Goal: Task Accomplishment & Management: Manage account settings

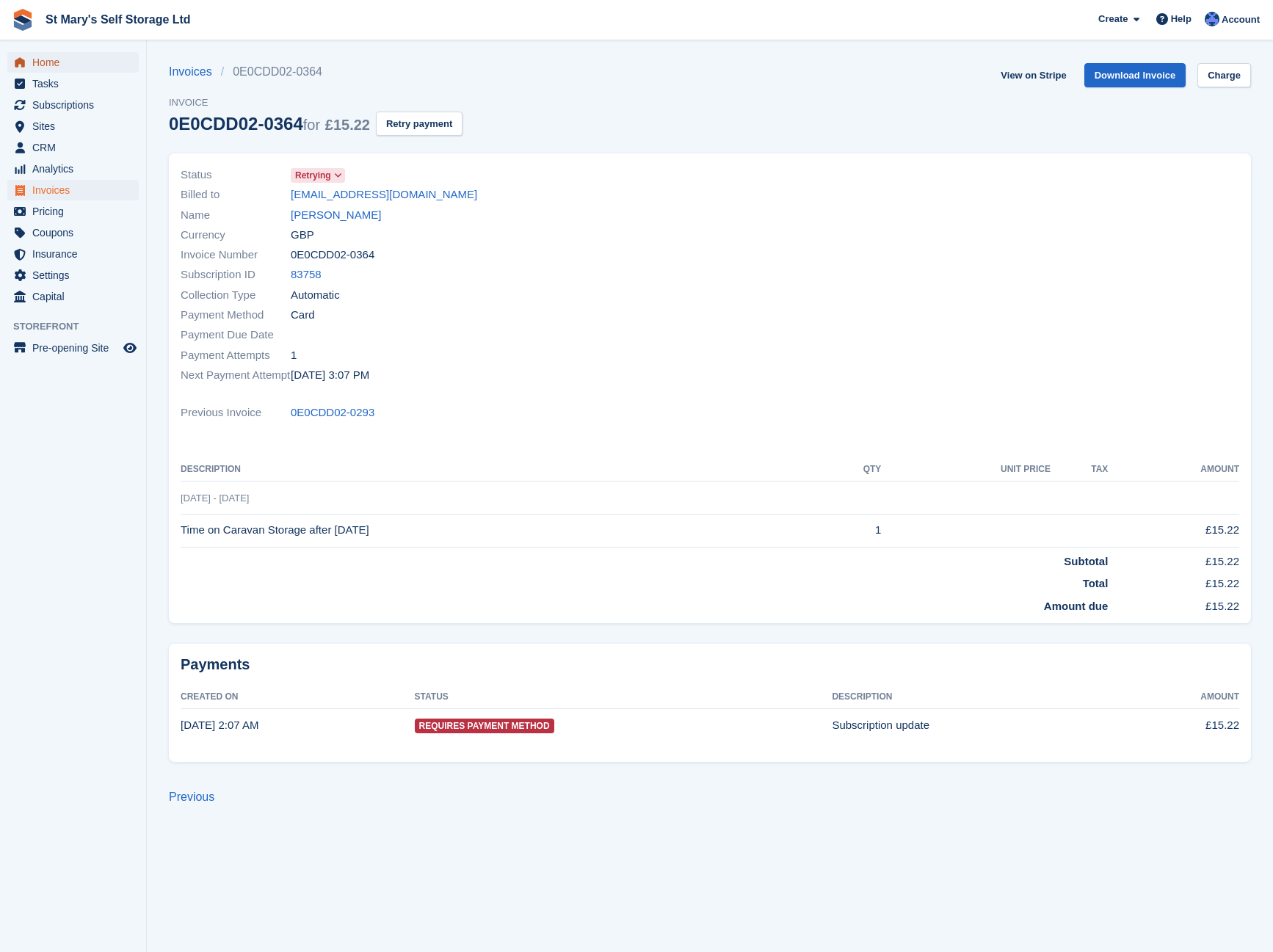
click at [52, 62] on span "Home" at bounding box center [76, 62] width 88 height 20
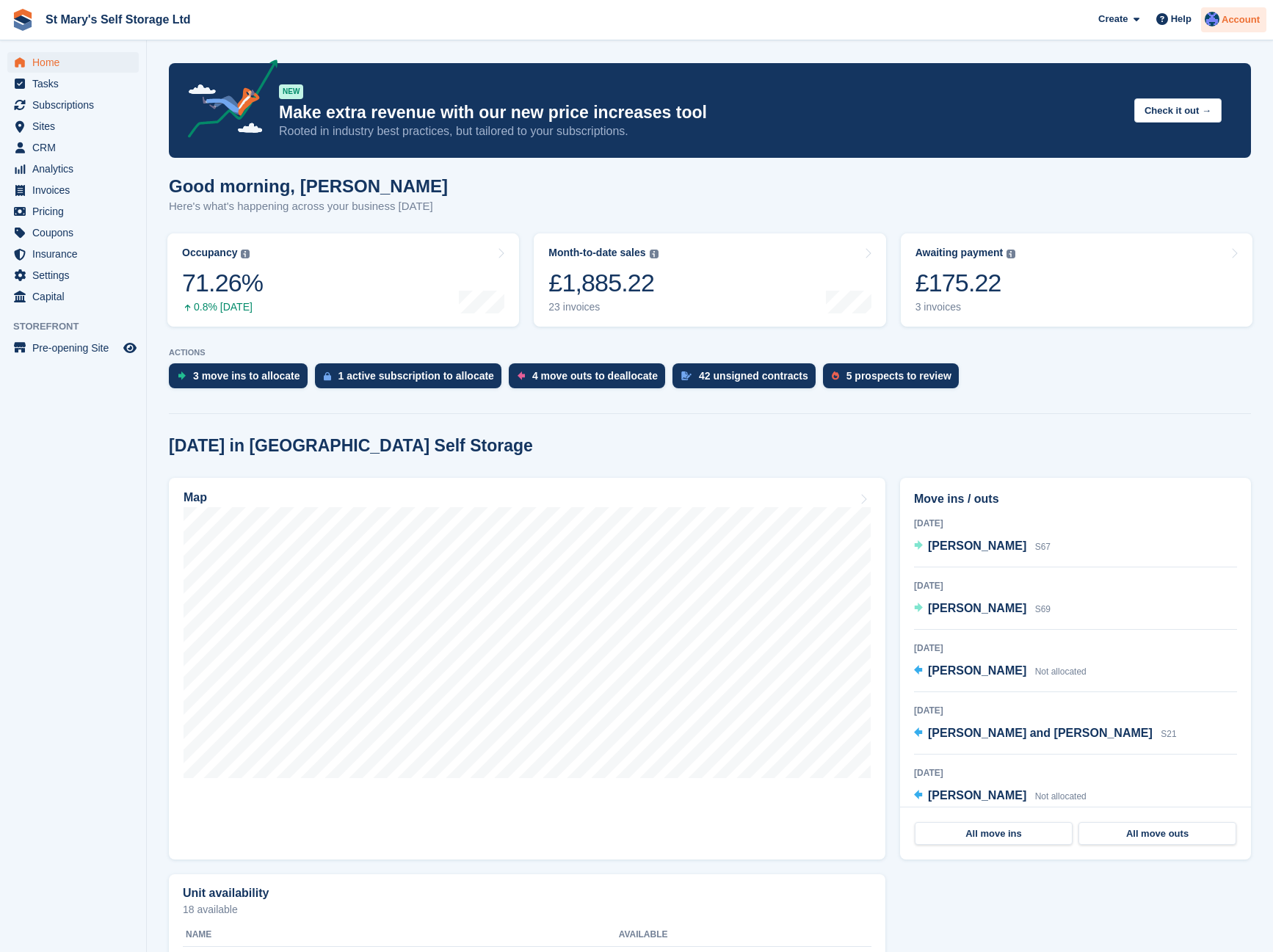
click at [1238, 19] on span "Account" at bounding box center [1241, 20] width 39 height 15
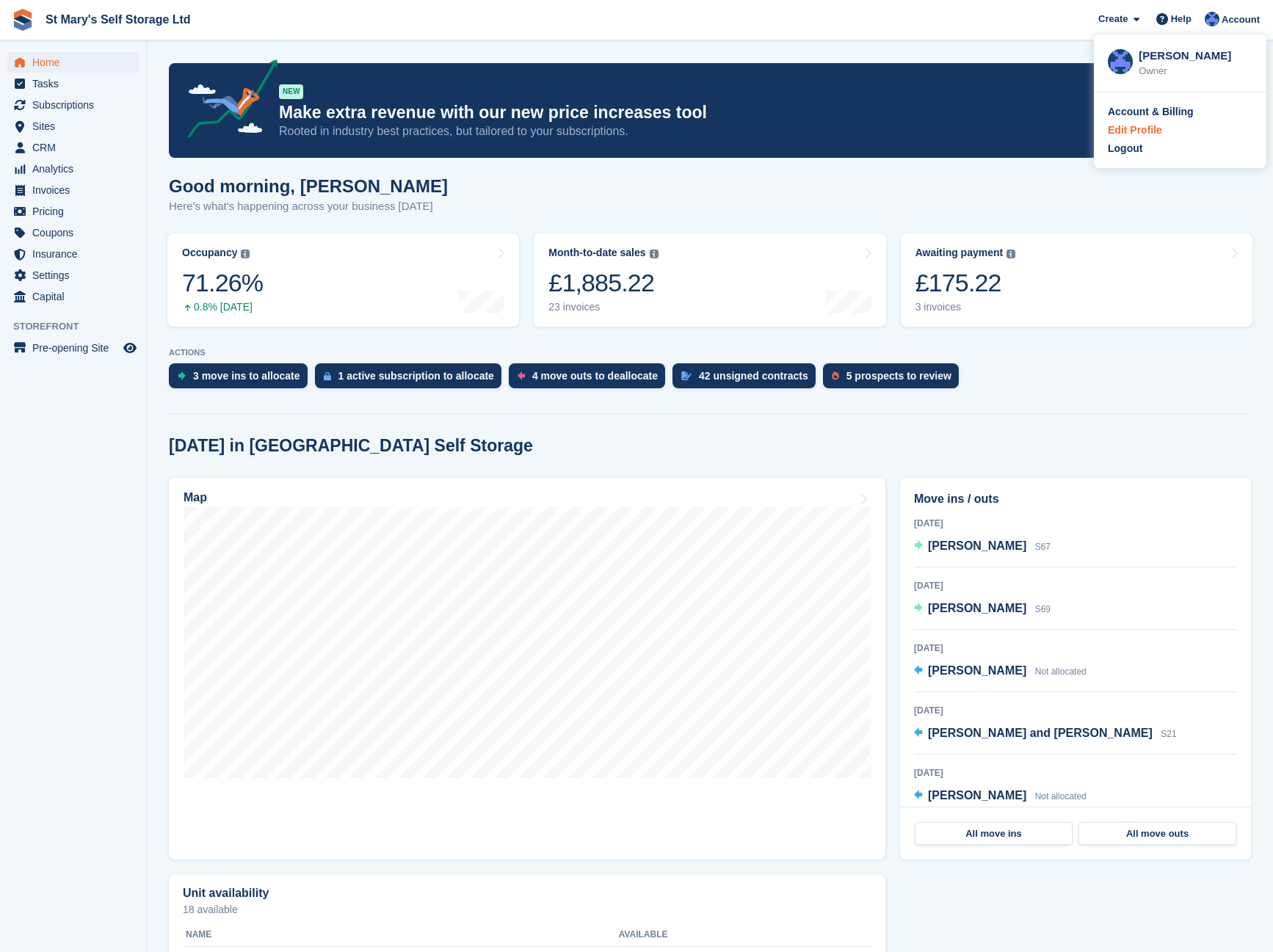
click at [1135, 132] on div "Edit Profile" at bounding box center [1134, 130] width 54 height 16
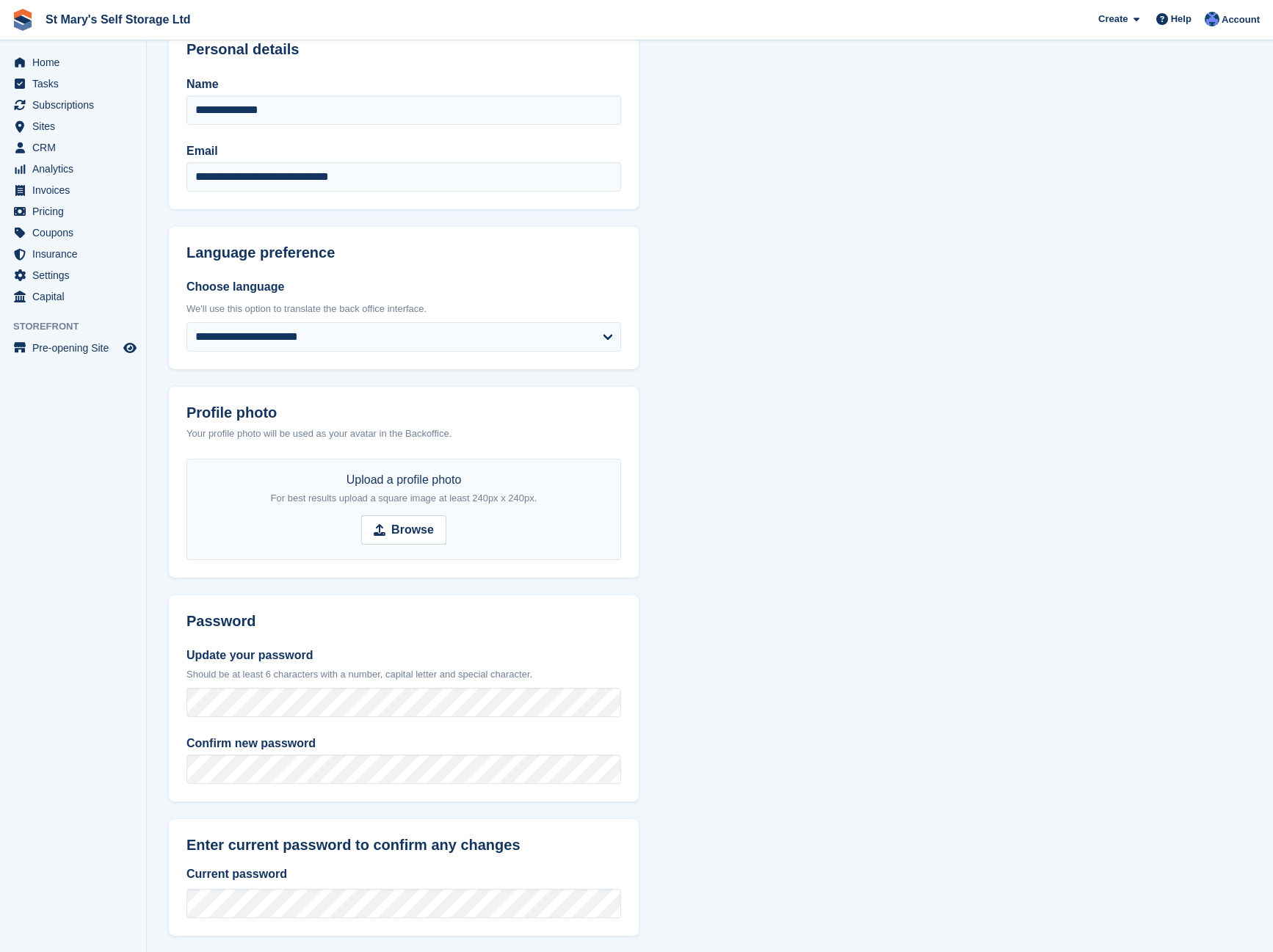
scroll to position [151, 0]
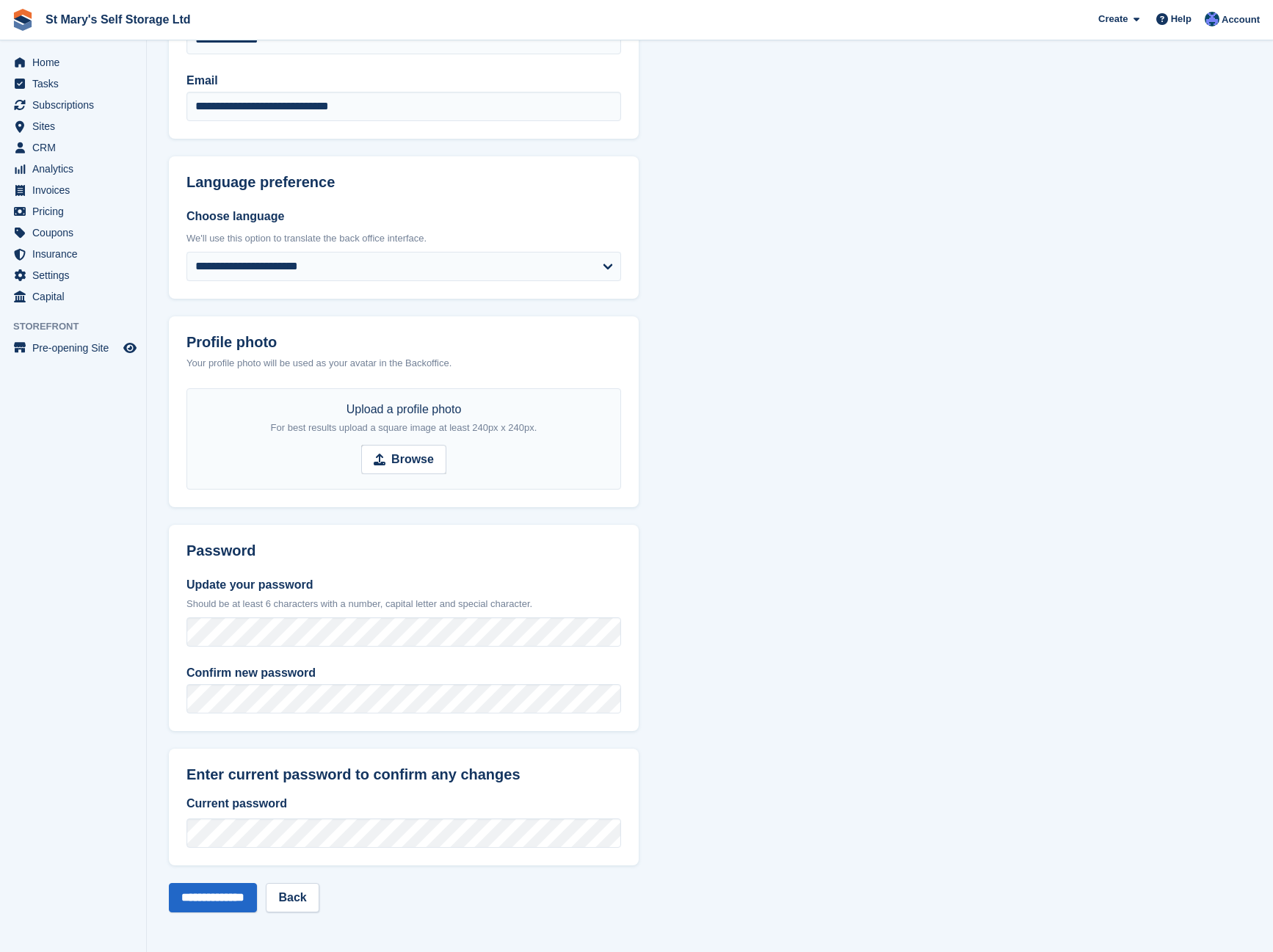
click at [675, 708] on section "**********" at bounding box center [710, 400] width 1126 height 1103
click at [208, 902] on input "**********" at bounding box center [213, 898] width 88 height 29
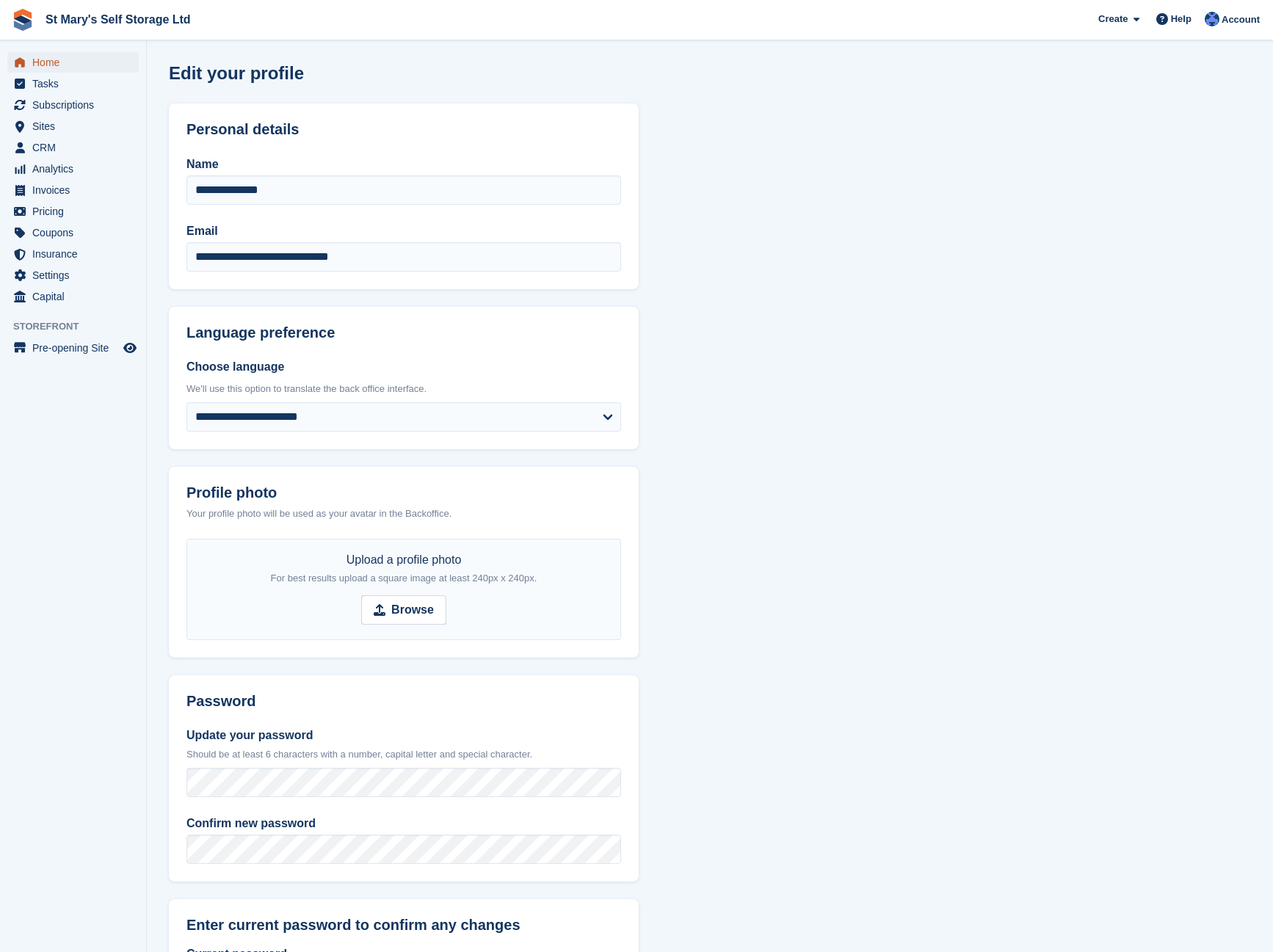
click at [64, 69] on span "Home" at bounding box center [76, 62] width 88 height 20
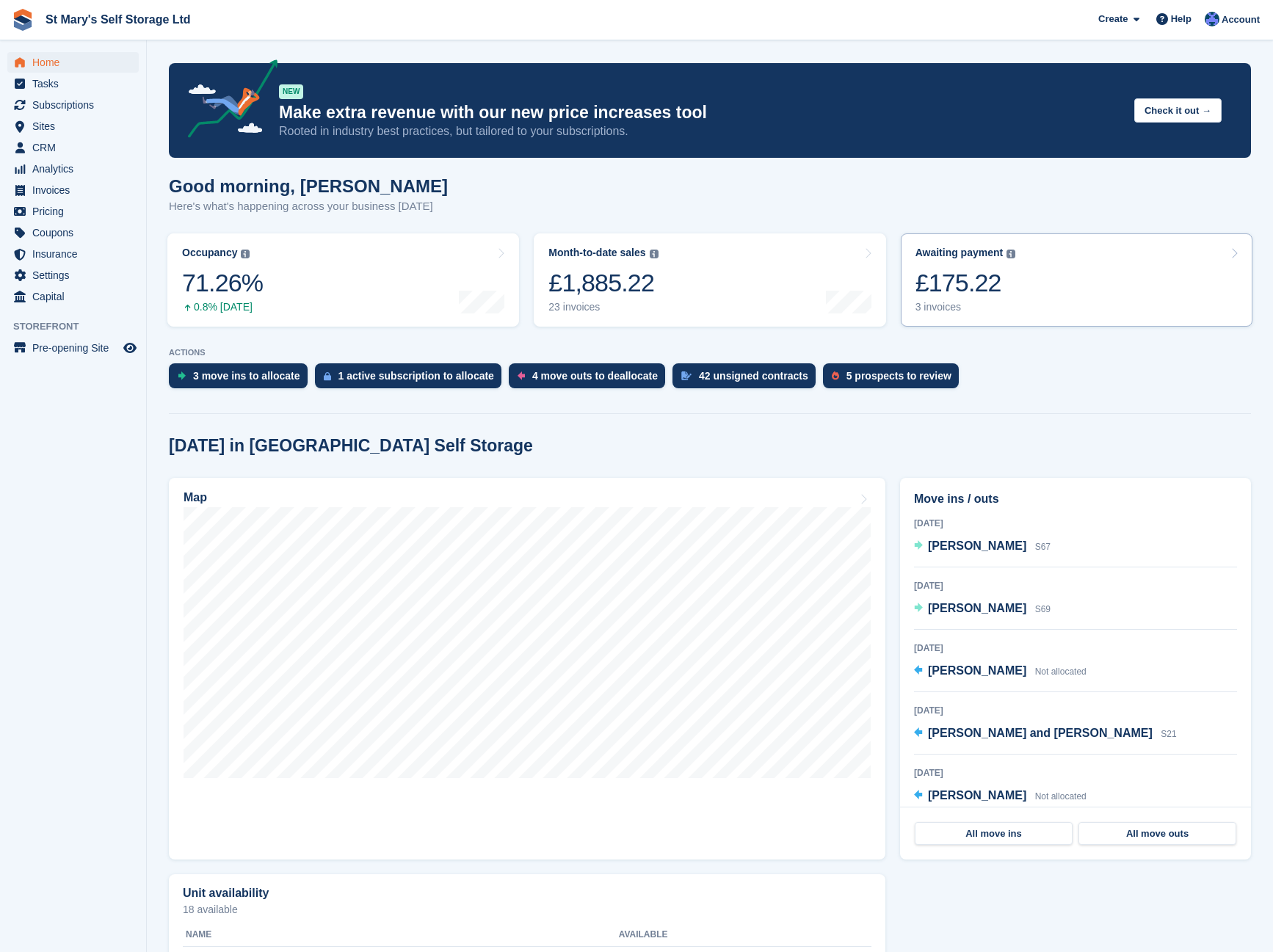
click at [943, 278] on div "£175.22" at bounding box center [966, 283] width 101 height 30
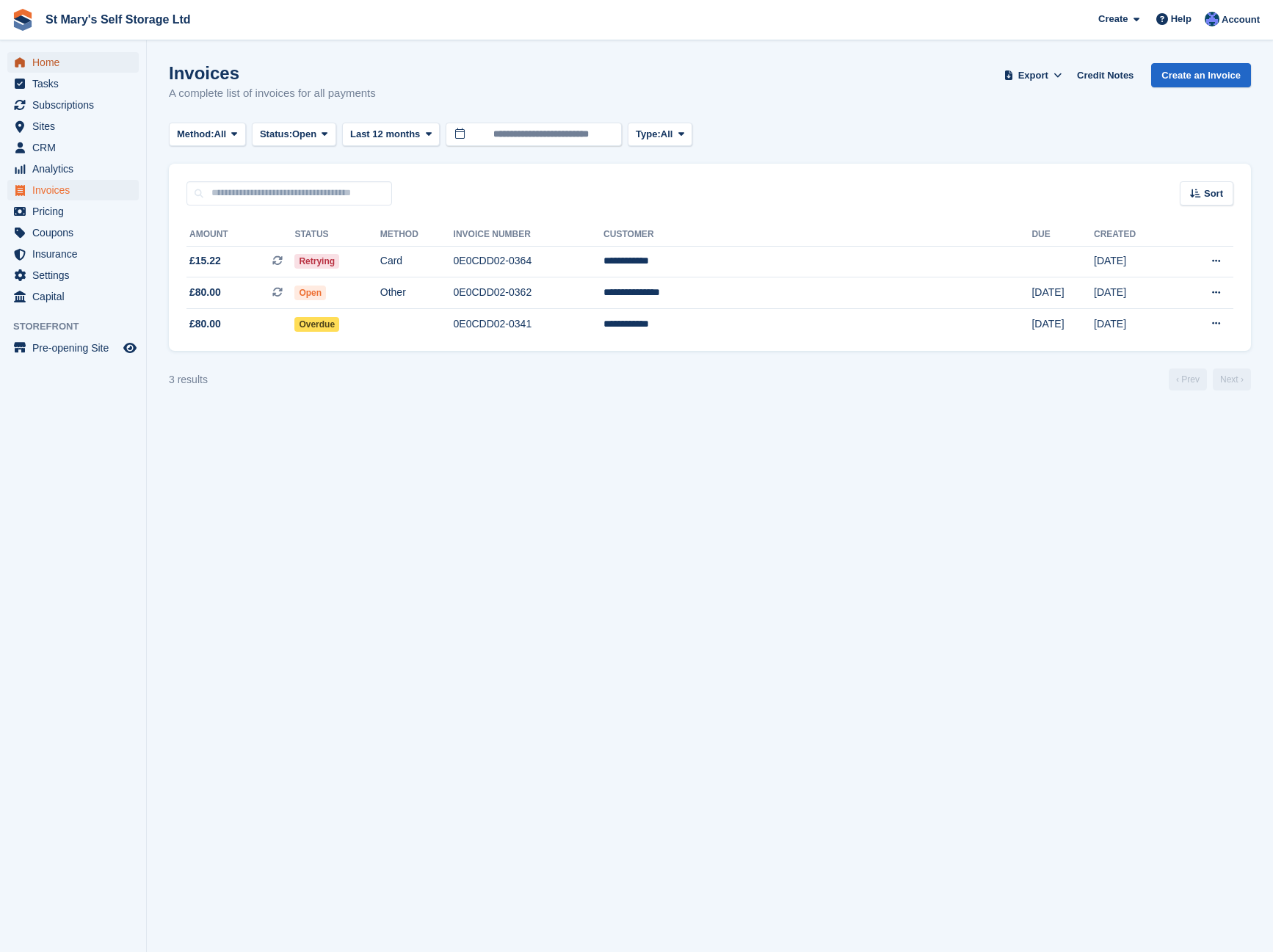
click at [42, 62] on span "Home" at bounding box center [76, 62] width 88 height 20
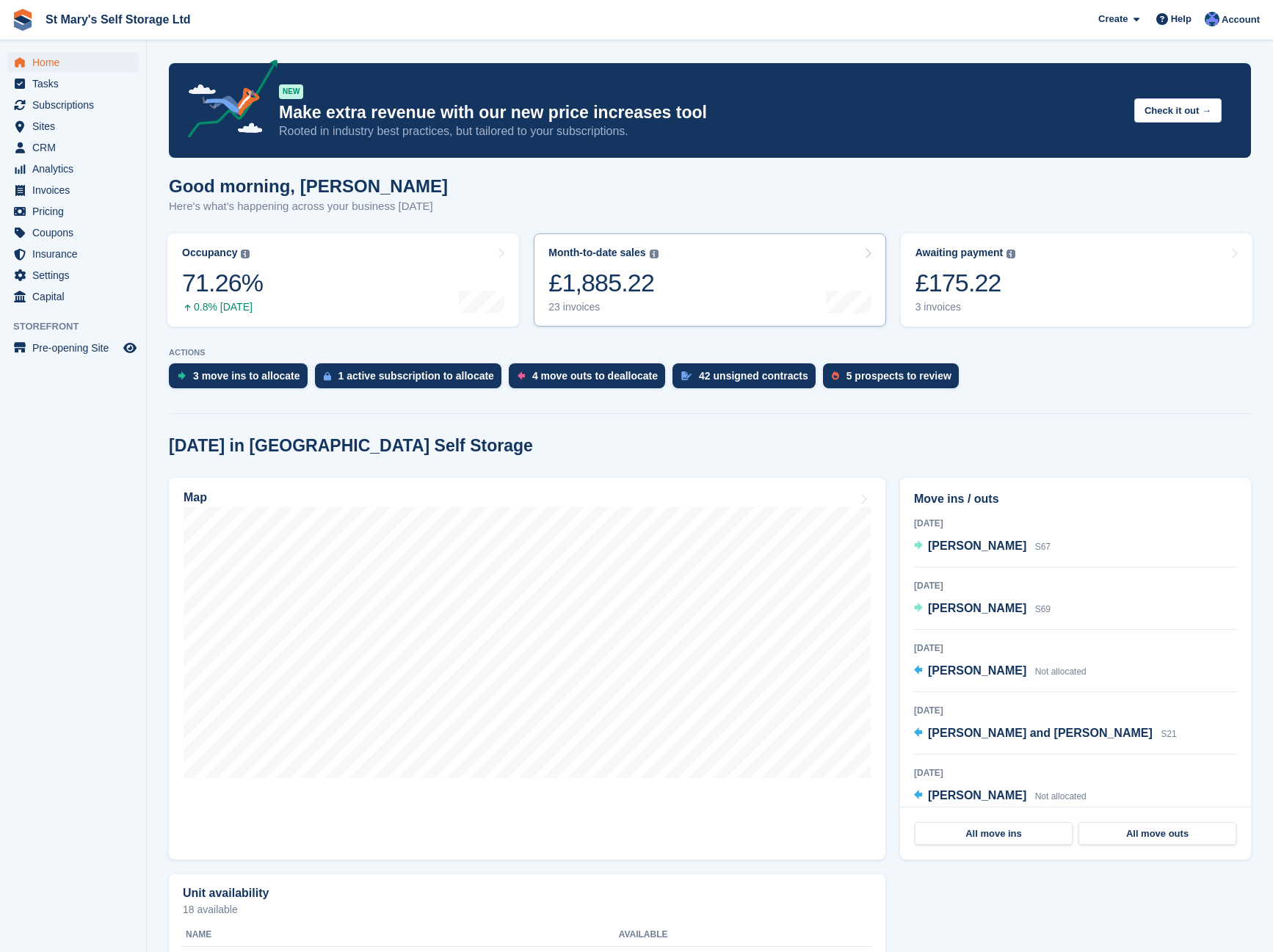
click at [701, 301] on link "Month-to-date sales The sum of all finalised invoices generated this month to d…" at bounding box center [709, 280] width 352 height 94
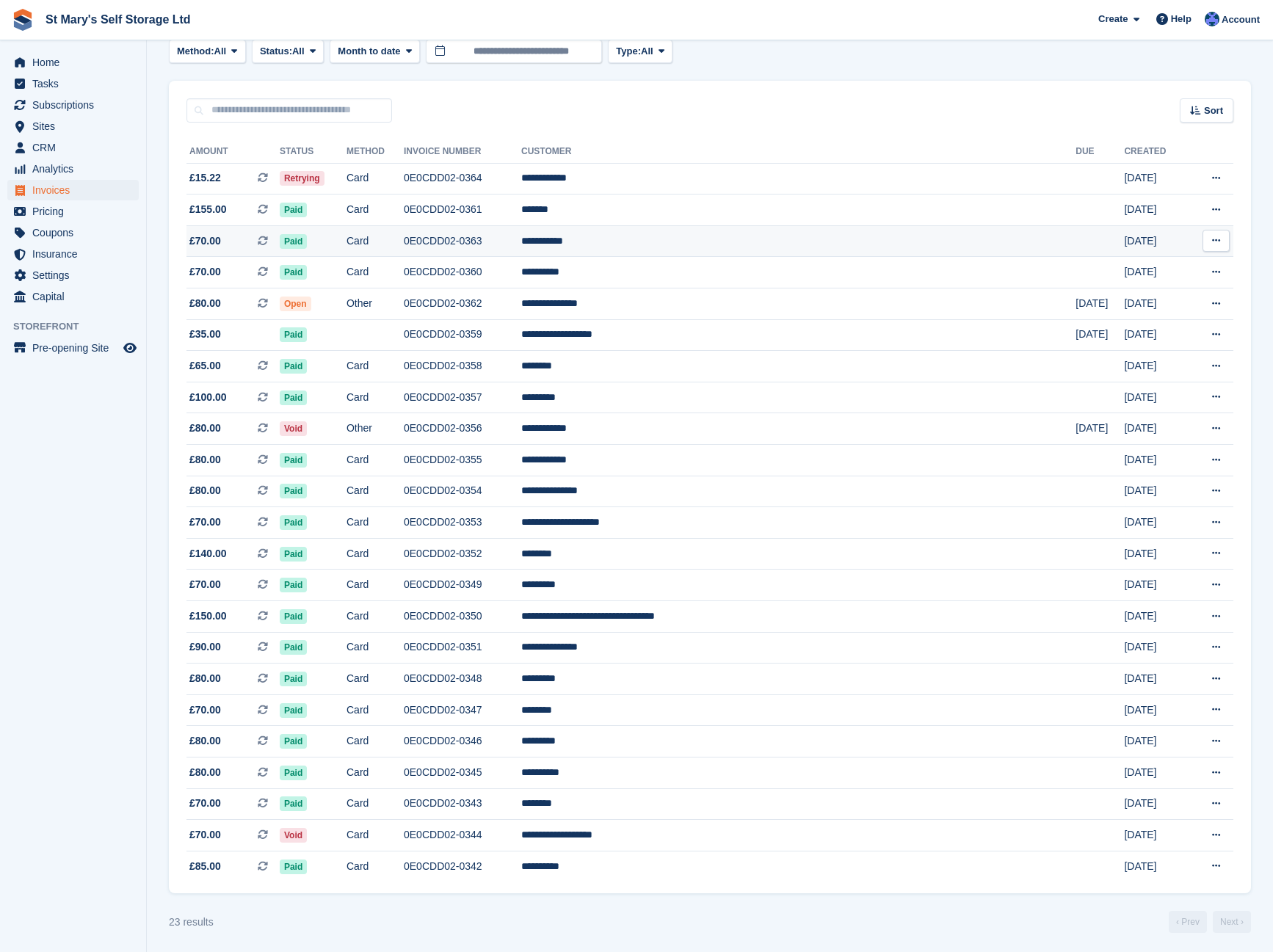
scroll to position [86, 0]
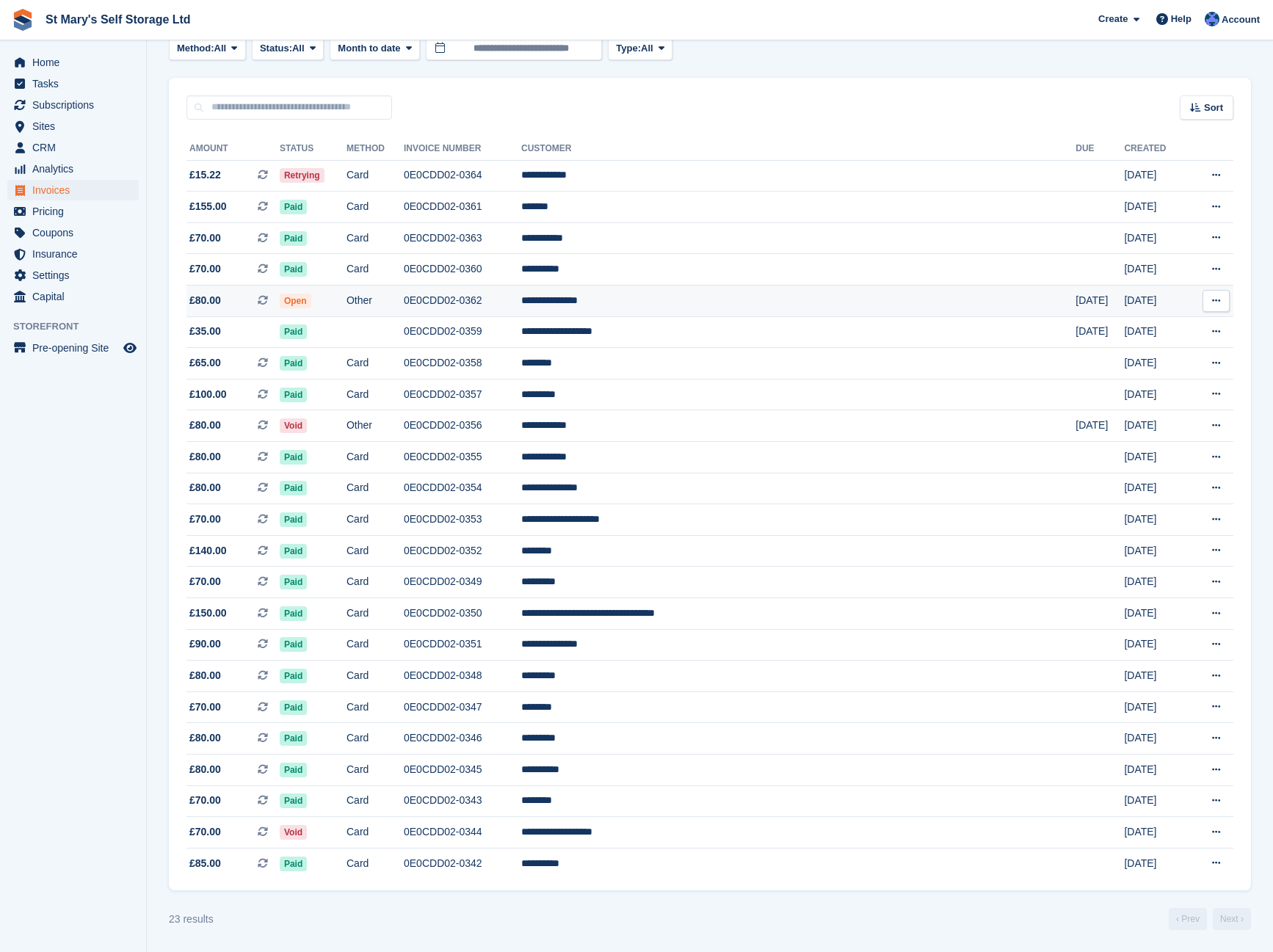
click at [521, 306] on td "0E0CDD02-0362" at bounding box center [463, 301] width 118 height 31
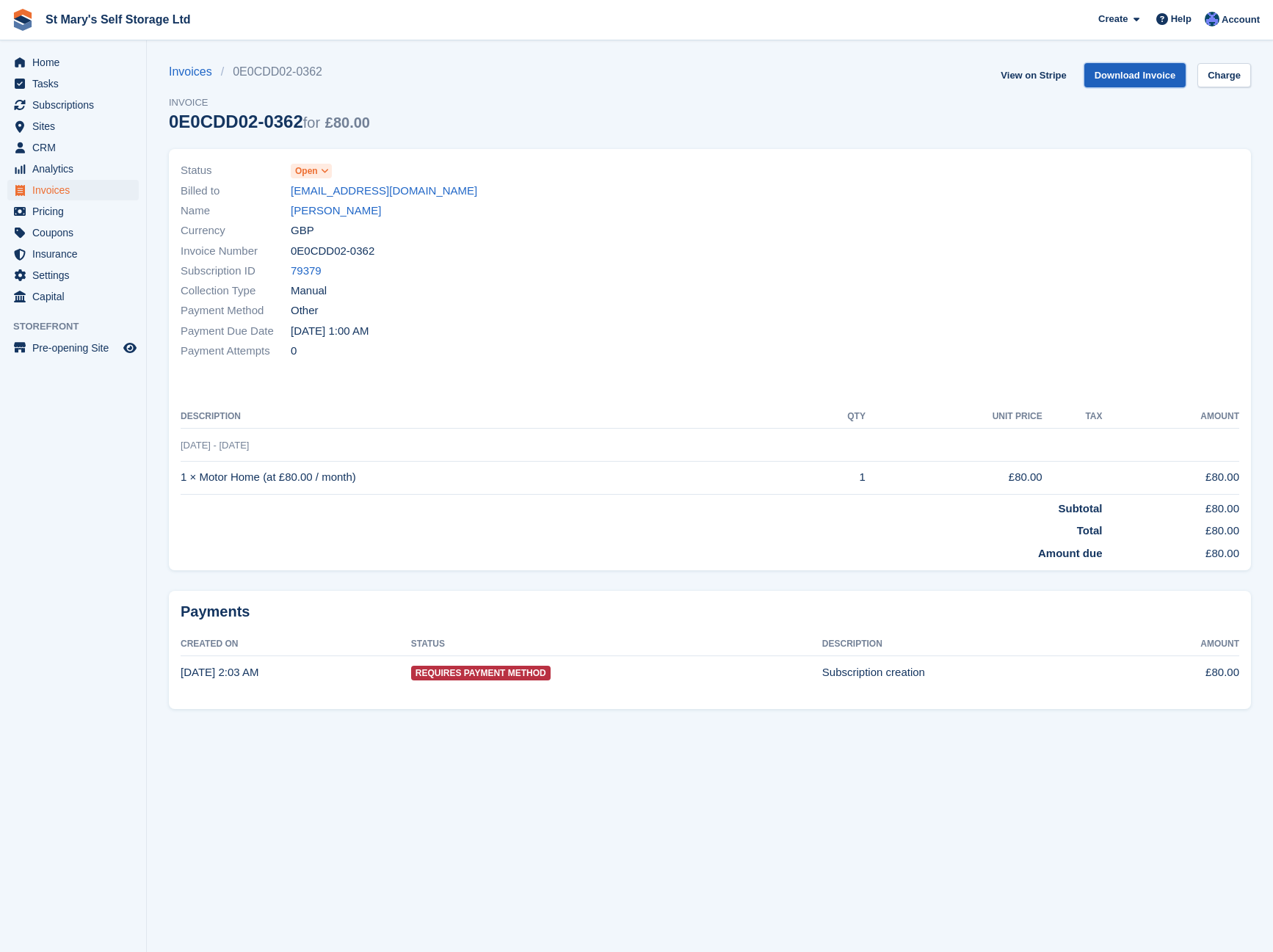
click at [1156, 73] on link "Download Invoice" at bounding box center [1135, 75] width 102 height 24
